Goal: Task Accomplishment & Management: Complete application form

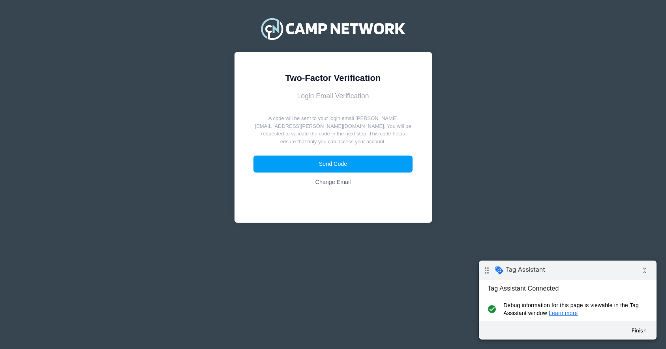
click at [179, 119] on div "Two-Factor Verification Login Email Verification A code will be sent to your lo…" at bounding box center [333, 124] width 666 height 248
click at [190, 108] on div "Two-Factor Verification Login Email Verification A code will be sent to your lo…" at bounding box center [333, 124] width 666 height 248
click at [219, 116] on div "Two-Factor Verification Login Email Verification A code will be sent to your lo…" at bounding box center [333, 124] width 666 height 248
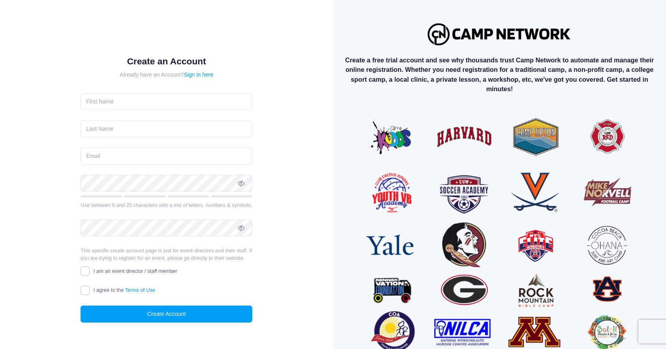
click at [350, 151] on div "Create a free trial account and see why thousands trust Camp Network to automat…" at bounding box center [499, 193] width 333 height 386
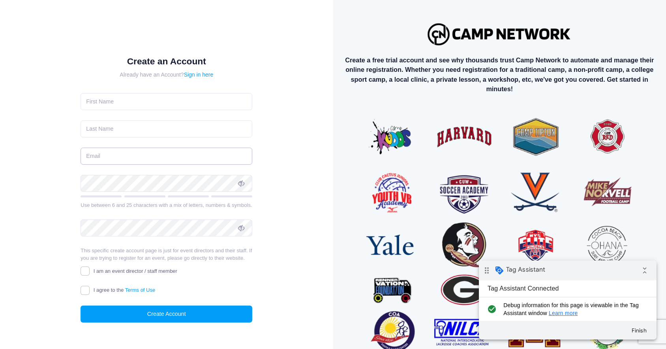
type input "andrew.downing+jan14@campnetwork.com"
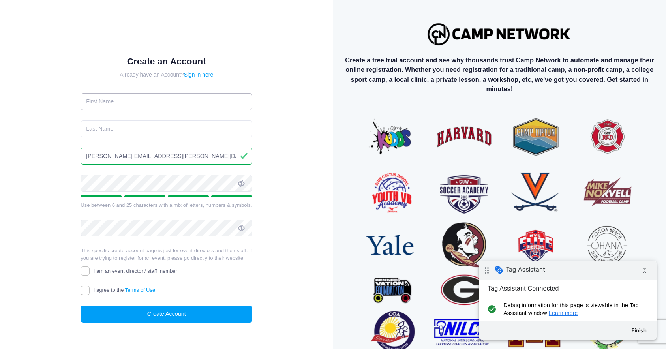
click at [193, 101] on input "text" at bounding box center [167, 101] width 172 height 17
type input "Andrew"
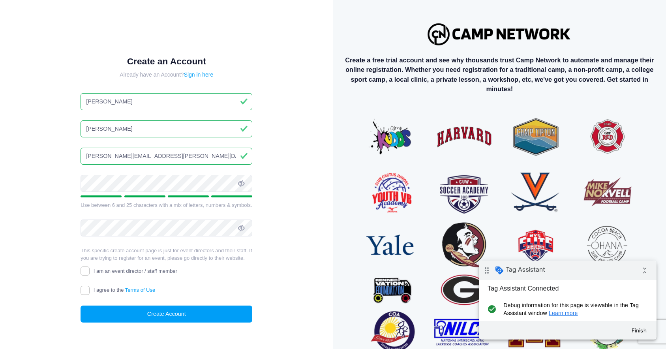
type input "Downing"
click at [144, 156] on input "andrew.downing+jan14@campnetwork.com" at bounding box center [167, 156] width 172 height 17
type input "andrew.downing+oct2c@campnetwork.com"
click at [43, 171] on div "Create an Account Already have an Account? Sign in here Andrew Downing andrew.d…" at bounding box center [167, 196] width 308 height 366
click at [83, 271] on input "I am an event director / staff member" at bounding box center [85, 271] width 9 height 9
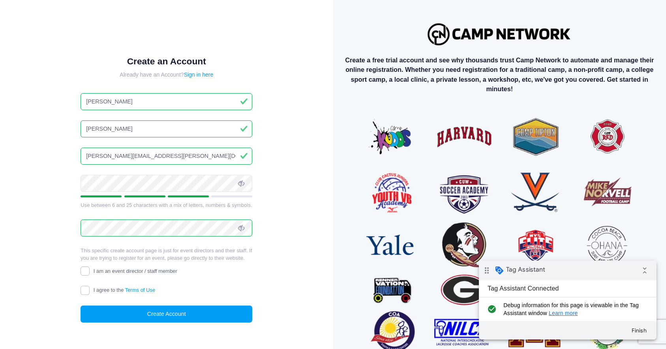
checkbox input "true"
click at [83, 290] on input "I agree to the Terms of Use" at bounding box center [85, 290] width 9 height 9
checkbox input "true"
click at [124, 308] on button "Create Account" at bounding box center [167, 314] width 172 height 17
